Goal: Task Accomplishment & Management: Manage account settings

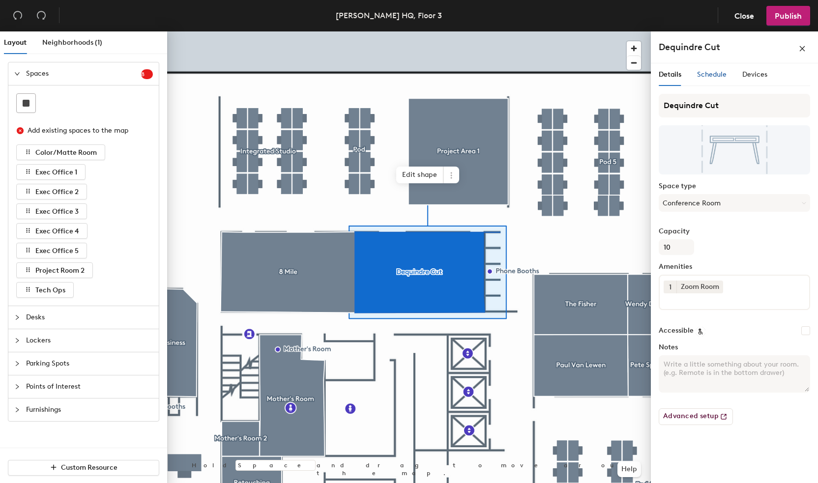
click at [713, 78] on span "Schedule" at bounding box center [712, 74] width 30 height 8
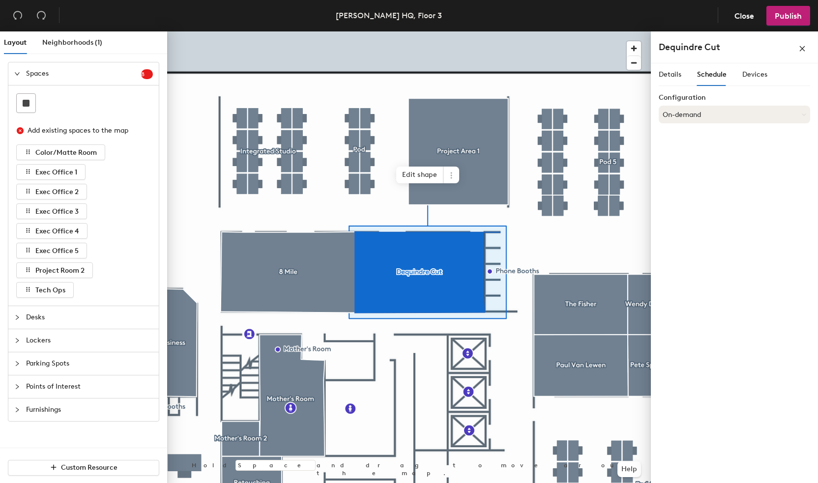
click at [718, 118] on button "On-demand" at bounding box center [734, 115] width 151 height 18
click at [683, 155] on div "Scheduled" at bounding box center [734, 154] width 150 height 15
click at [695, 141] on button "Select account" at bounding box center [734, 136] width 151 height 18
click at [695, 178] on div "Microsoft 365" at bounding box center [734, 175] width 150 height 15
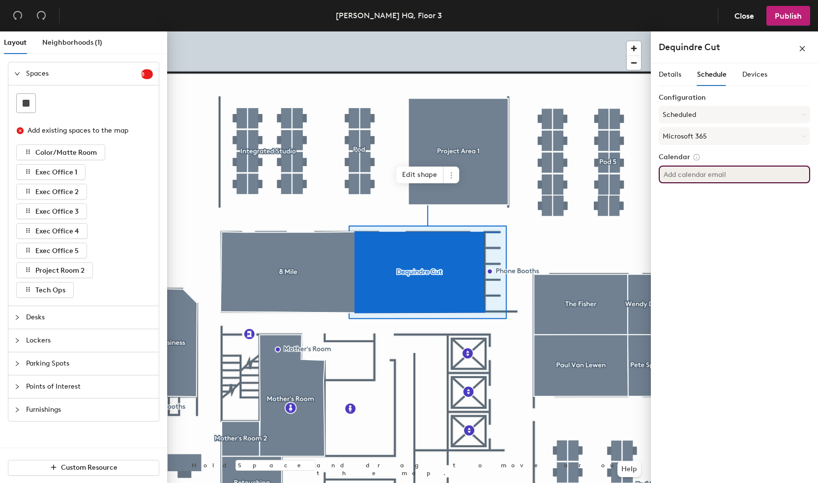
click at [700, 177] on input at bounding box center [734, 175] width 151 height 18
paste input "[EMAIL_ADDRESS][PERSON_NAME][DOMAIN_NAME]"
type input "[EMAIL_ADDRESS][PERSON_NAME][DOMAIN_NAME]"
click at [788, 11] on span "Publish" at bounding box center [788, 15] width 27 height 9
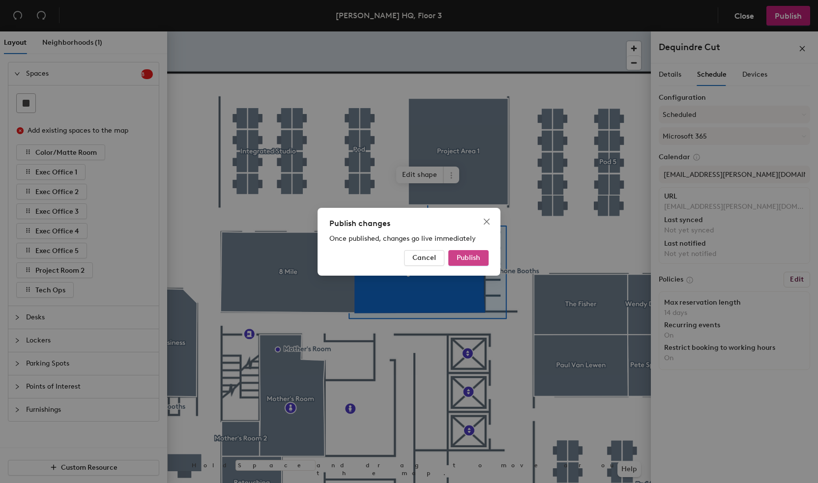
click at [468, 261] on span "Publish" at bounding box center [469, 258] width 24 height 8
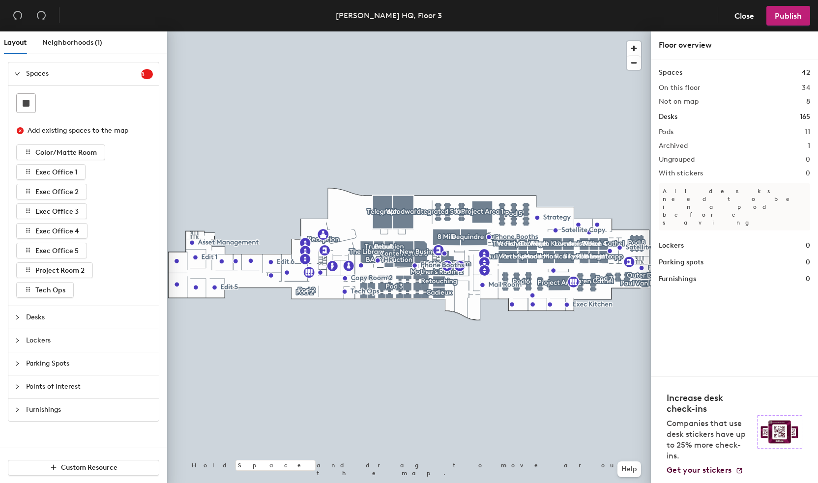
click at [723, 288] on div "Layout Neighborhoods (1) Spaces 8 Add existing spaces to the map Color/Matte Ro…" at bounding box center [409, 259] width 818 height 456
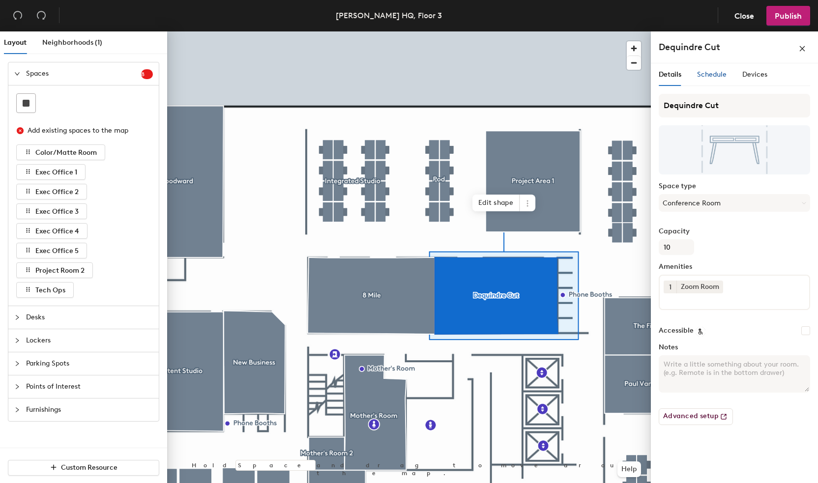
click at [715, 74] on span "Schedule" at bounding box center [712, 74] width 30 height 8
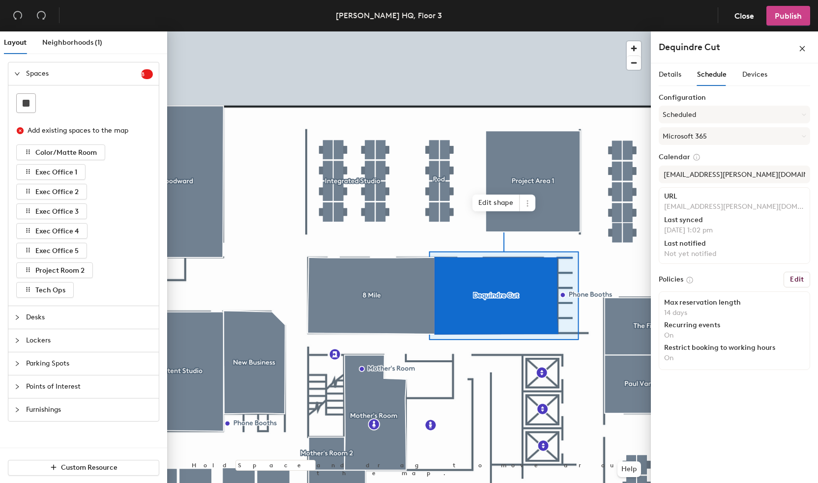
click at [789, 11] on span "Publish" at bounding box center [788, 15] width 27 height 9
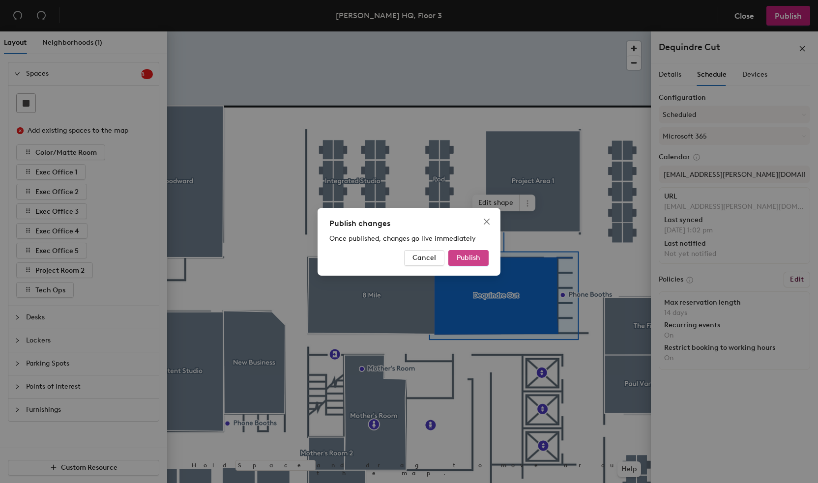
click at [467, 254] on span "Publish" at bounding box center [469, 258] width 24 height 8
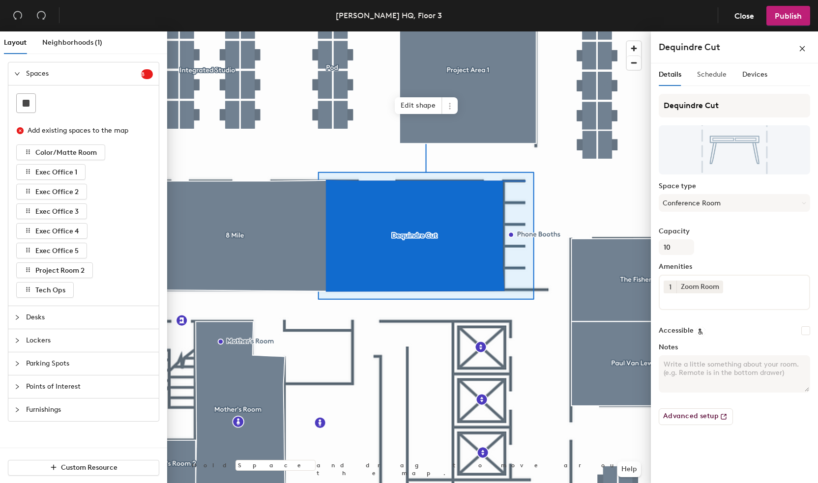
click at [716, 81] on div "Schedule" at bounding box center [712, 74] width 30 height 23
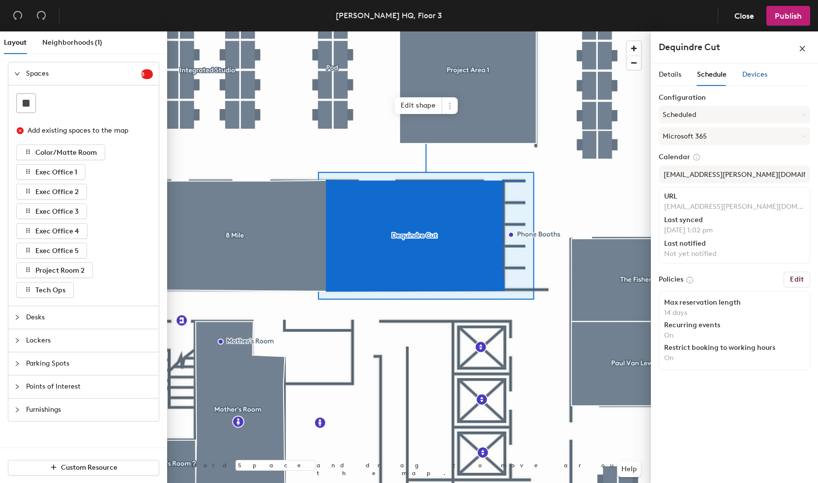
click at [753, 77] on span "Devices" at bounding box center [754, 74] width 25 height 8
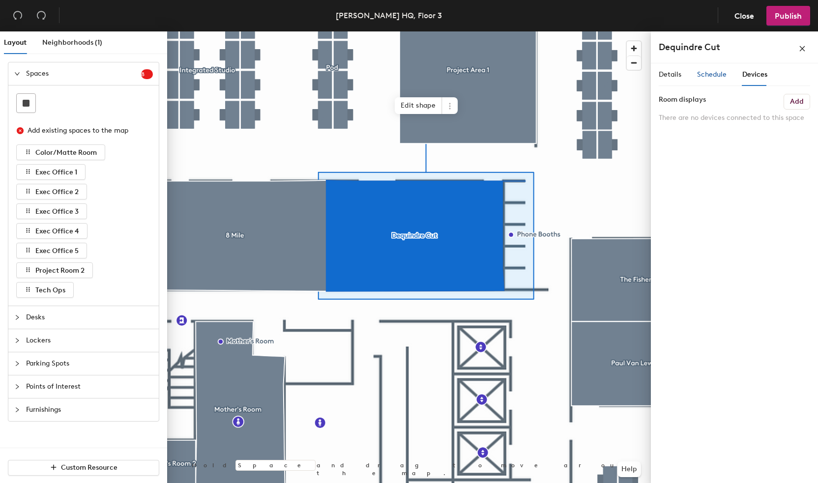
click at [718, 76] on span "Schedule" at bounding box center [712, 74] width 30 height 8
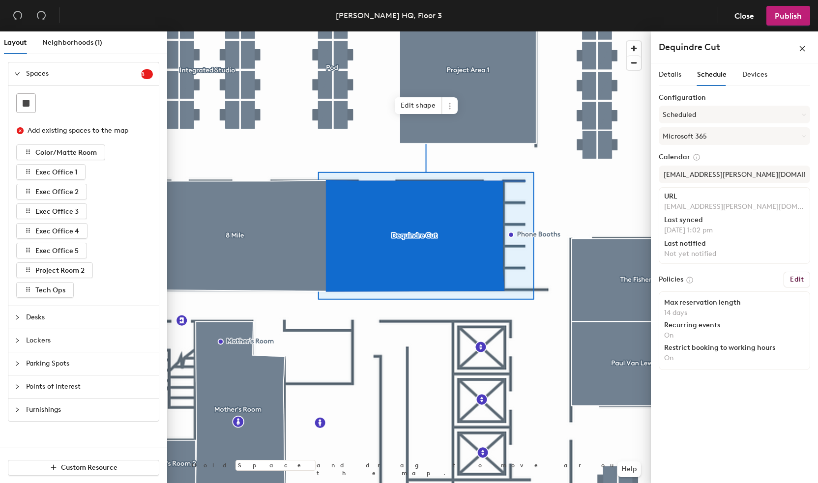
click at [797, 278] on h6 "Edit" at bounding box center [797, 280] width 14 height 8
click at [792, 276] on h6 "Edit" at bounding box center [797, 280] width 14 height 8
click at [797, 278] on h6 "Edit" at bounding box center [797, 280] width 14 height 8
click at [764, 178] on input "[EMAIL_ADDRESS][PERSON_NAME][DOMAIN_NAME]" at bounding box center [734, 175] width 151 height 18
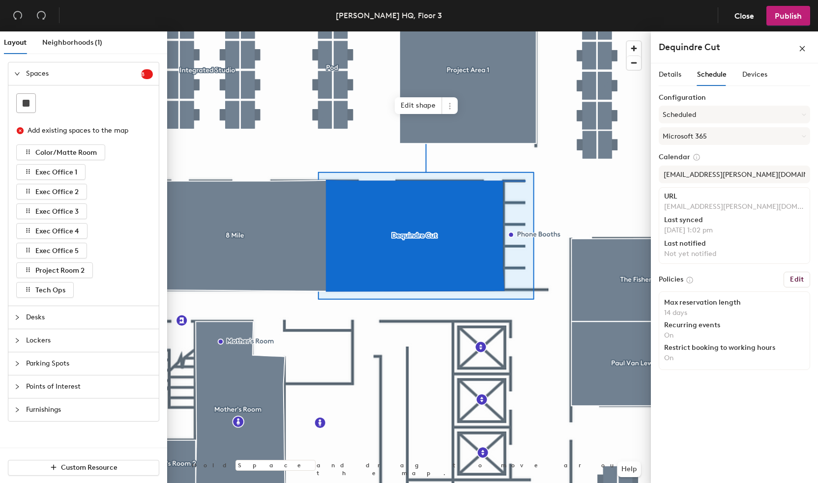
click at [724, 207] on p "[EMAIL_ADDRESS][PERSON_NAME][DOMAIN_NAME]" at bounding box center [734, 207] width 141 height 9
click at [788, 11] on span "Publish" at bounding box center [788, 15] width 27 height 9
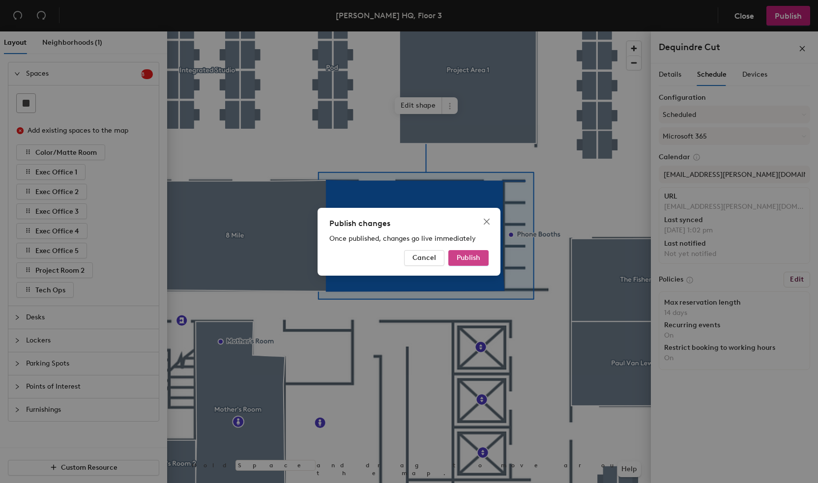
click at [477, 259] on span "Publish" at bounding box center [469, 258] width 24 height 8
